Goal: Task Accomplishment & Management: Manage account settings

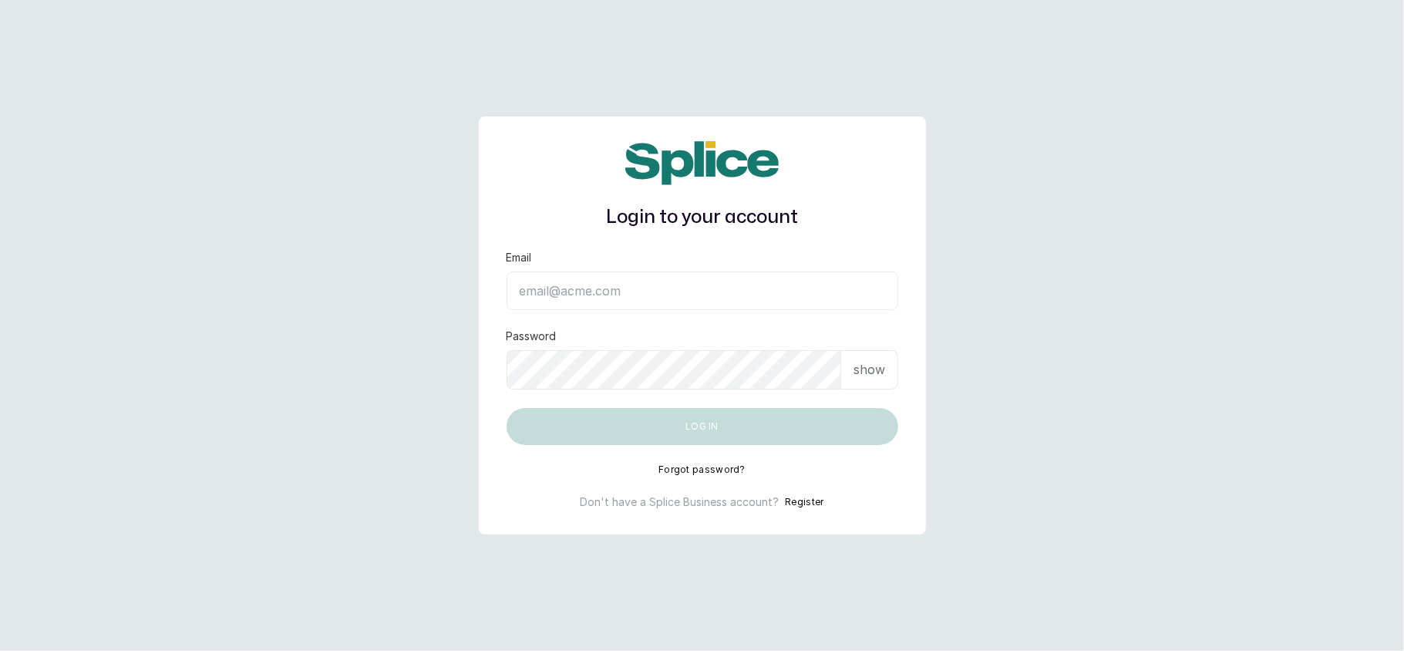
click at [633, 291] on input "Email" at bounding box center [703, 290] width 392 height 39
type input "[EMAIL_ADDRESS][DOMAIN_NAME]"
click at [864, 362] on p "show" at bounding box center [870, 369] width 32 height 19
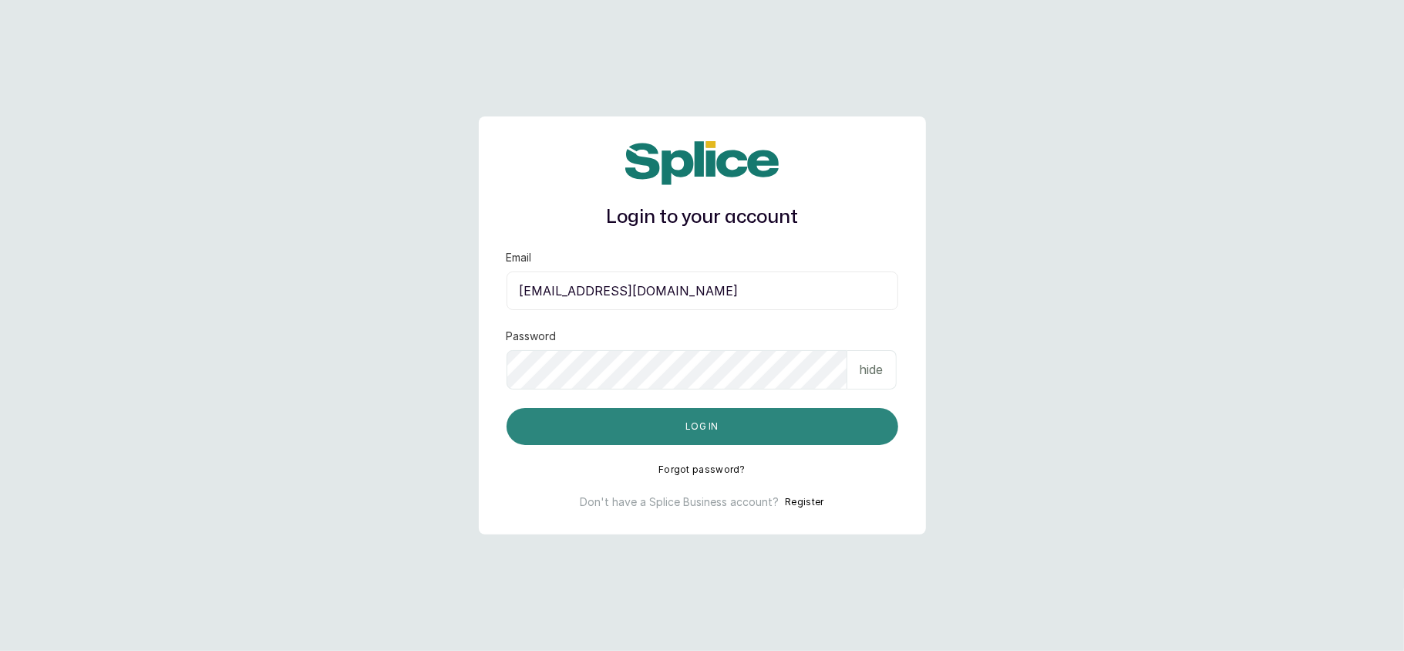
click at [763, 429] on button "Log in" at bounding box center [703, 426] width 392 height 37
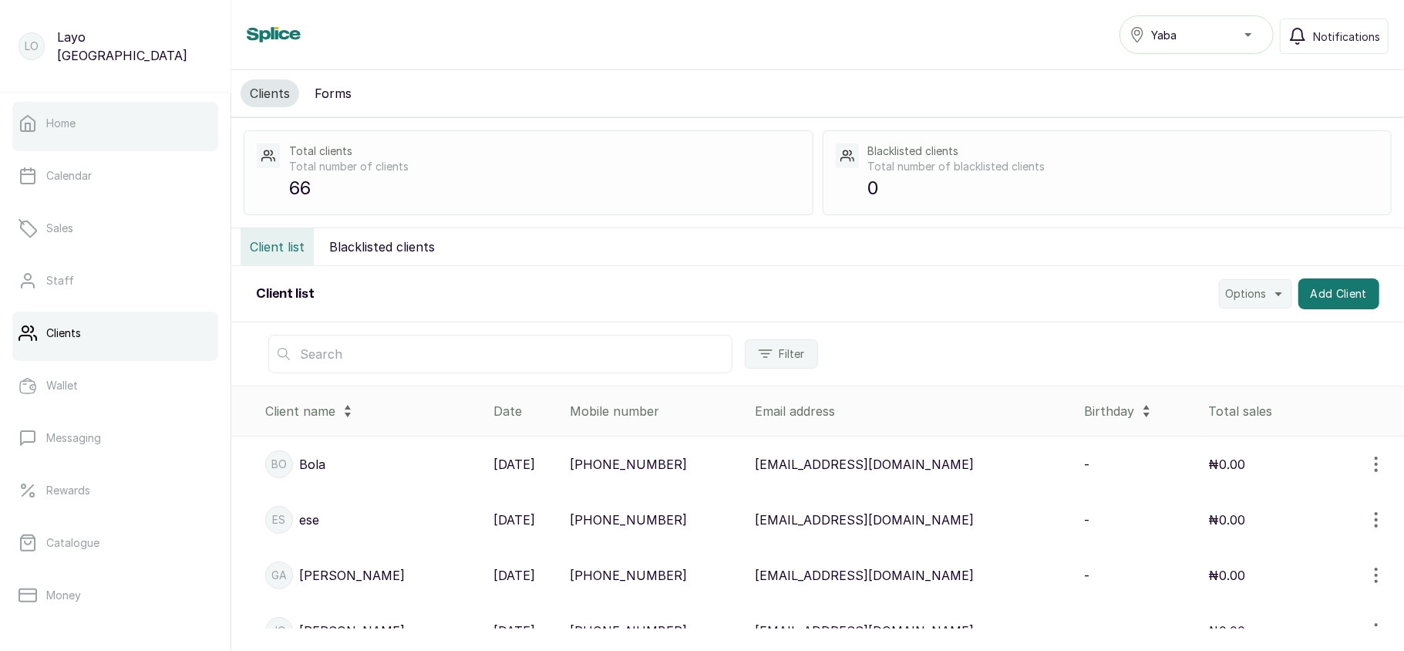
click at [60, 131] on link "Home" at bounding box center [115, 123] width 206 height 43
